Goal: Task Accomplishment & Management: Complete application form

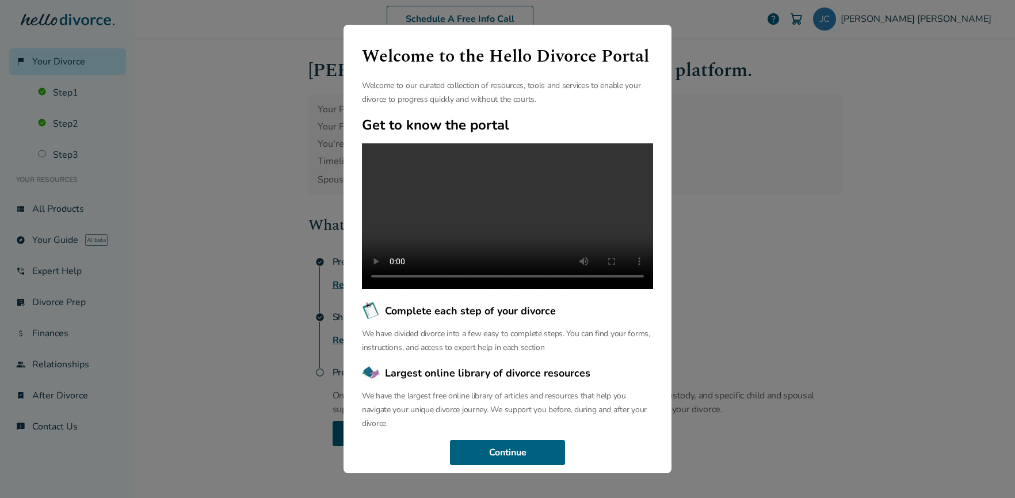
click at [847, 194] on div "Welcome to the Hello Divorce Portal Welcome to our curated collection of resour…" at bounding box center [507, 249] width 1015 height 498
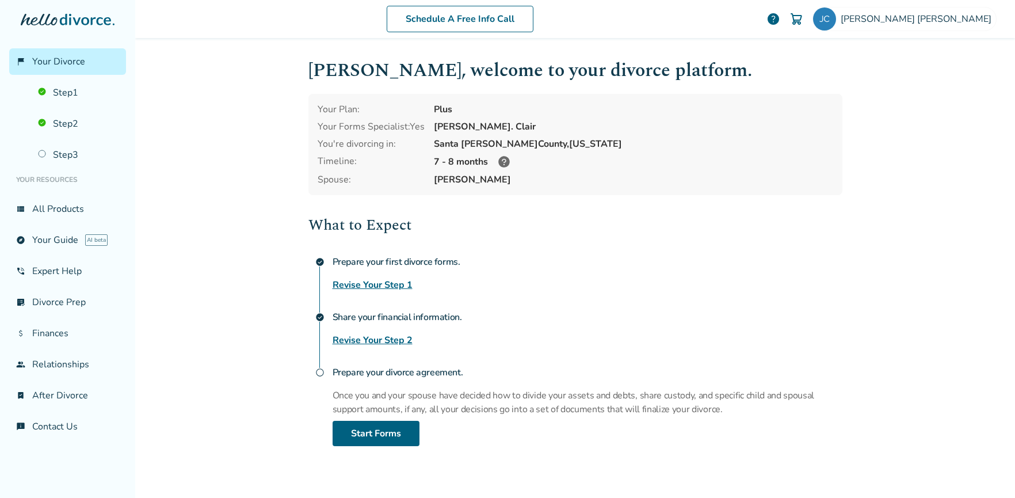
click at [362, 232] on h2 "What to Expect" at bounding box center [575, 224] width 534 height 23
click at [362, 427] on link "Start Forms" at bounding box center [375, 432] width 87 height 25
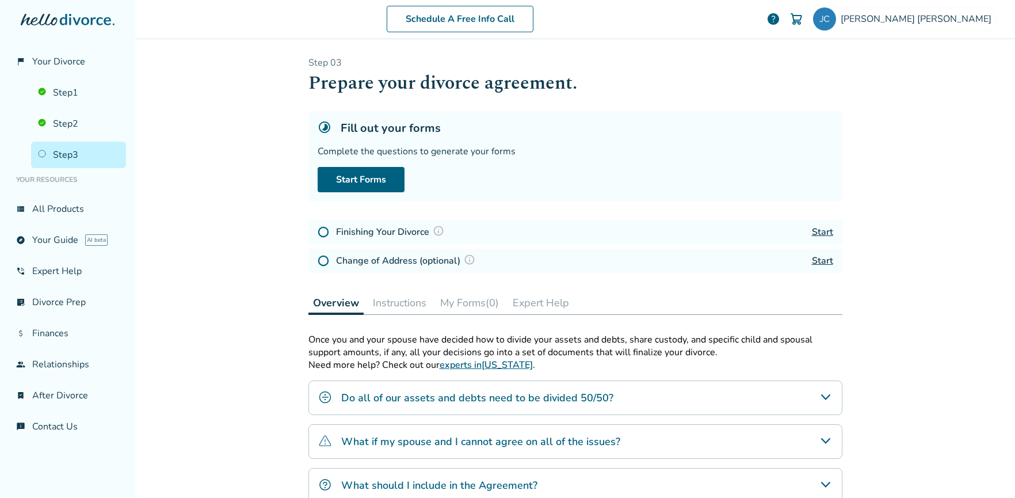
click at [593, 343] on p "Once you and your spouse have decided how to divide your assets and debts, shar…" at bounding box center [575, 345] width 534 height 25
click at [338, 186] on link "Start Forms" at bounding box center [361, 179] width 87 height 25
